Goal: Information Seeking & Learning: Learn about a topic

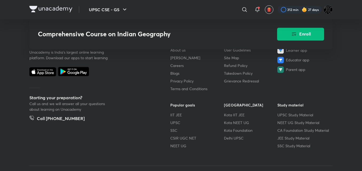
scroll to position [986, 0]
click at [355, 75] on footer "Unacademy is India’s largest online learning platform. Download our apps to sta…" at bounding box center [181, 105] width 362 height 178
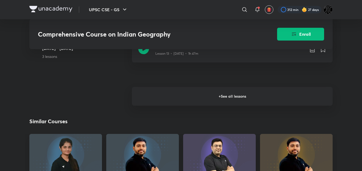
scroll to position [754, 0]
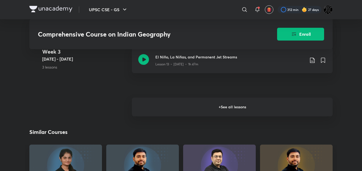
click at [231, 98] on h6 "+ See all lessons" at bounding box center [232, 107] width 201 height 19
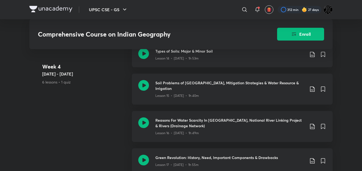
scroll to position [820, 0]
